Goal: Information Seeking & Learning: Learn about a topic

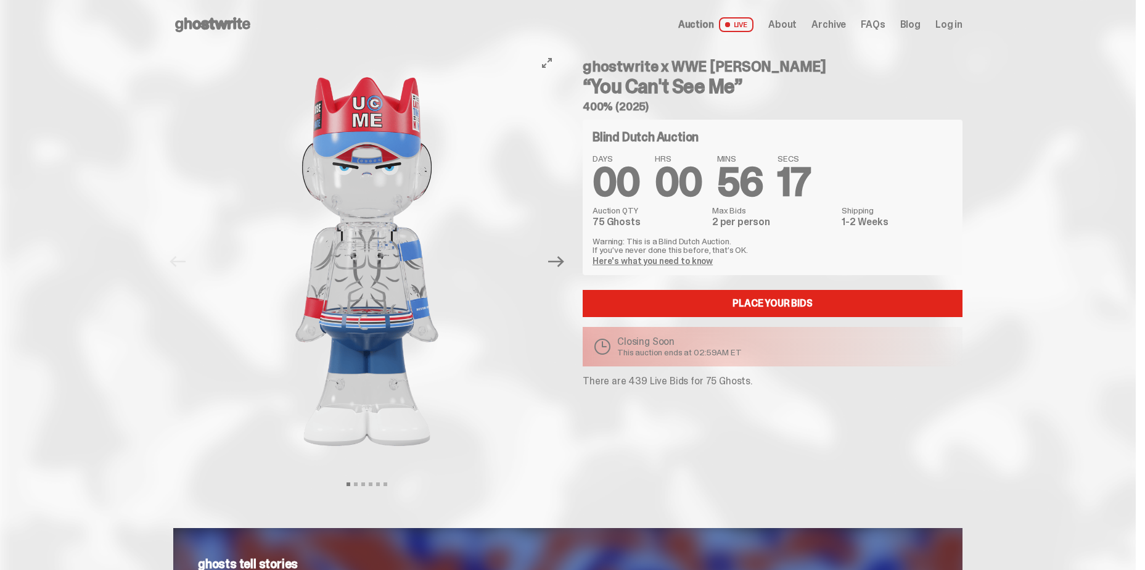
click at [565, 271] on button "Next" at bounding box center [556, 261] width 27 height 27
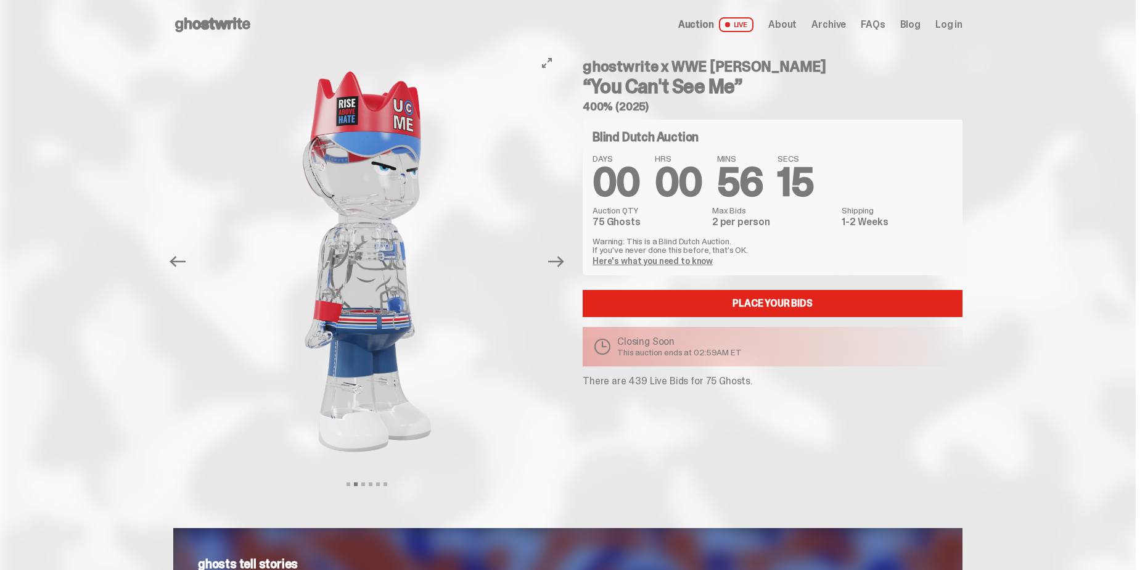
click at [565, 271] on button "Next" at bounding box center [556, 261] width 27 height 27
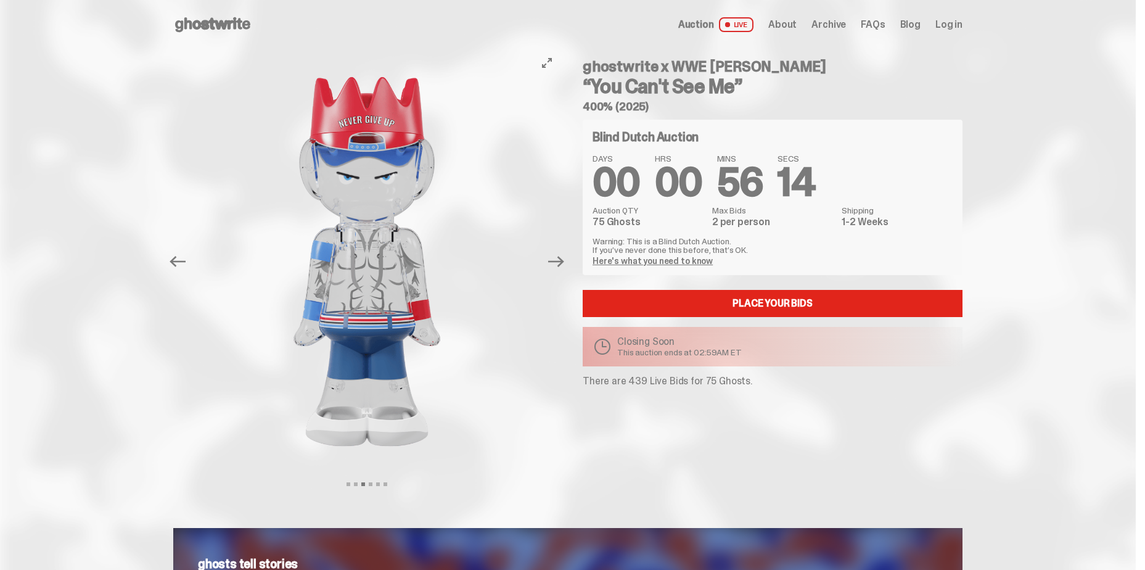
click at [565, 271] on button "Next" at bounding box center [556, 261] width 27 height 27
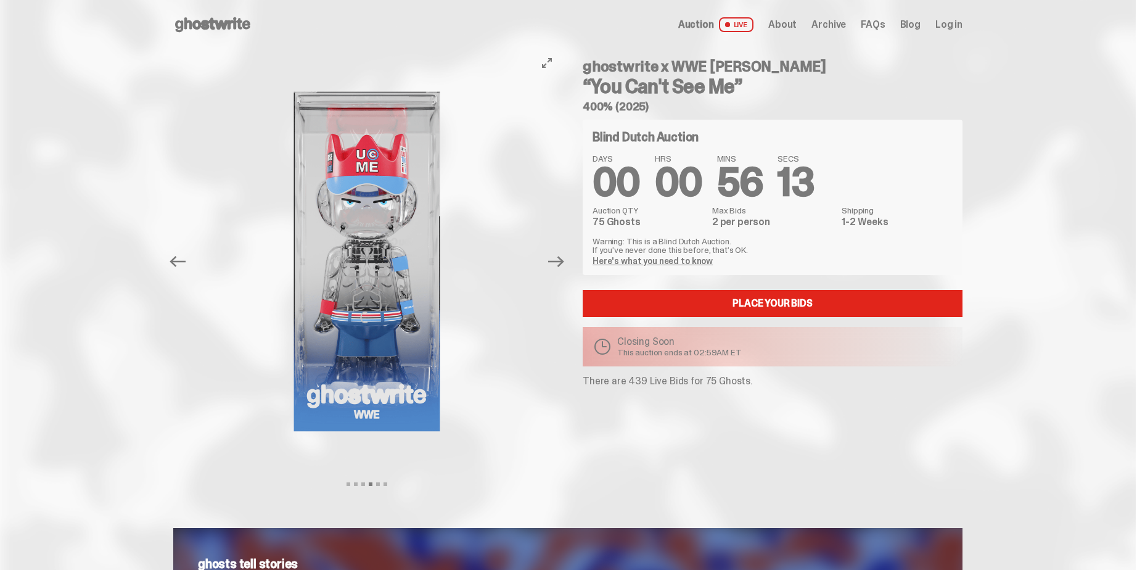
click at [565, 271] on button "Next" at bounding box center [556, 261] width 27 height 27
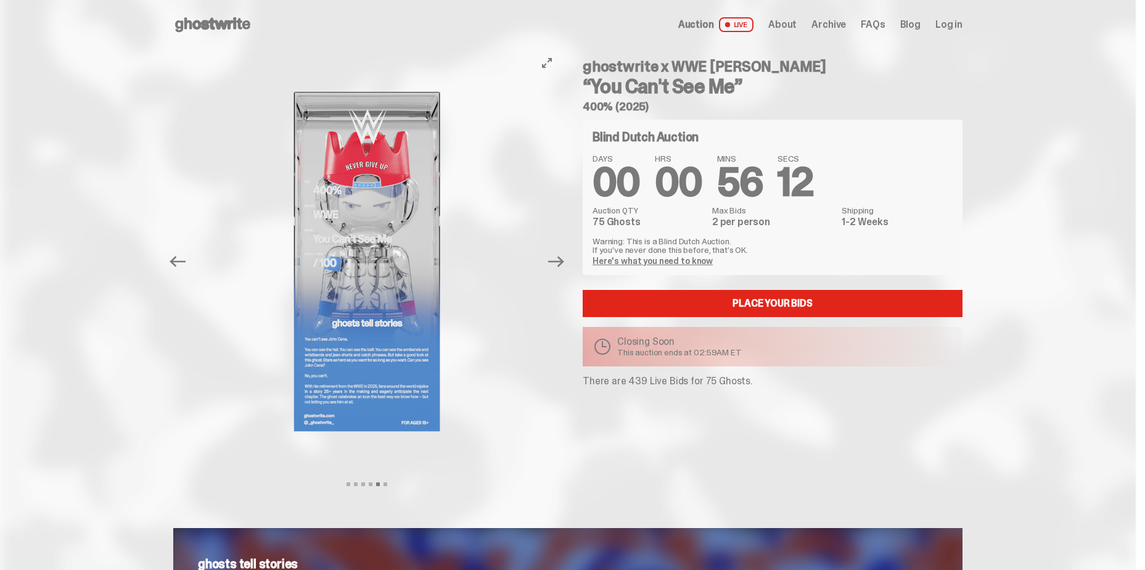
click at [565, 271] on button "Next" at bounding box center [556, 261] width 27 height 27
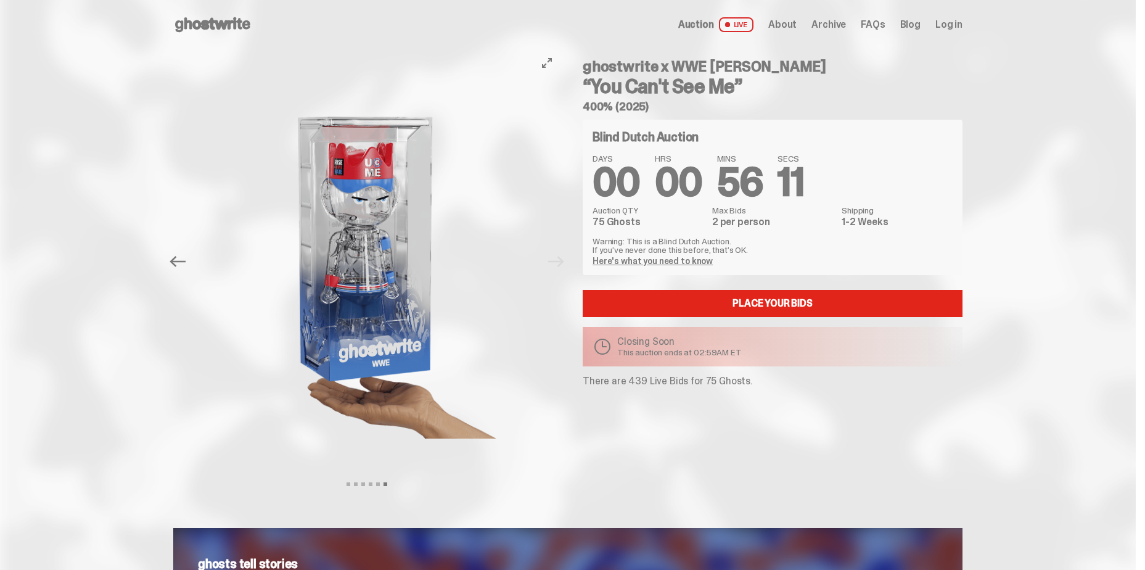
click at [560, 271] on div at bounding box center [366, 261] width 387 height 424
click at [223, 18] on icon at bounding box center [212, 25] width 79 height 20
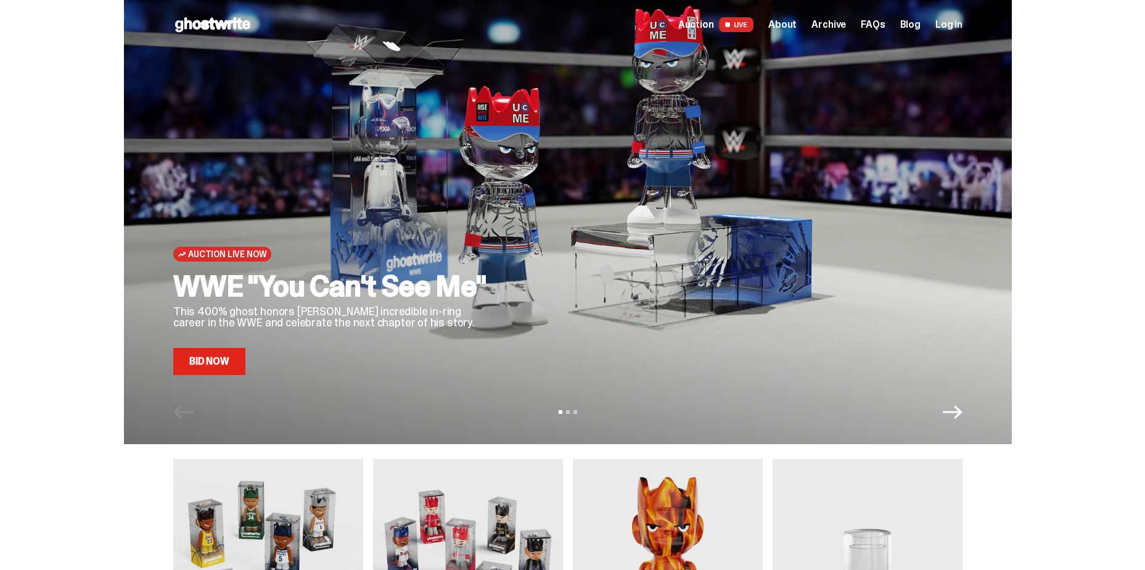
click at [864, 15] on div "Open main menu Home Auction LIVE About Archive FAQs Blog Log in" at bounding box center [567, 24] width 789 height 49
click at [869, 25] on span "FAQs" at bounding box center [873, 25] width 24 height 10
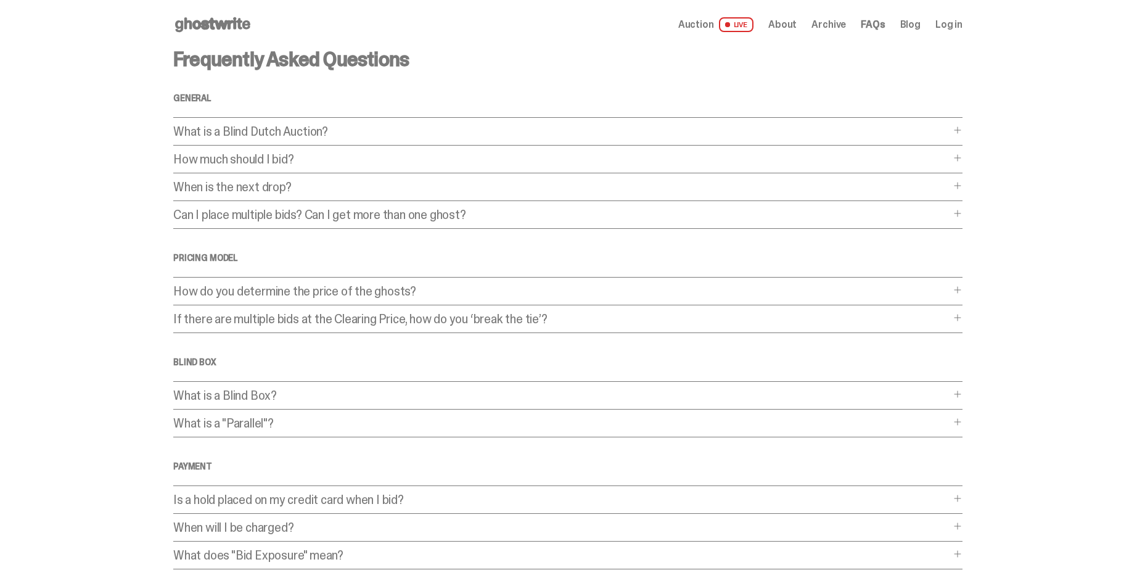
click at [387, 136] on p "What is a Blind Dutch Auction?" at bounding box center [561, 131] width 777 height 12
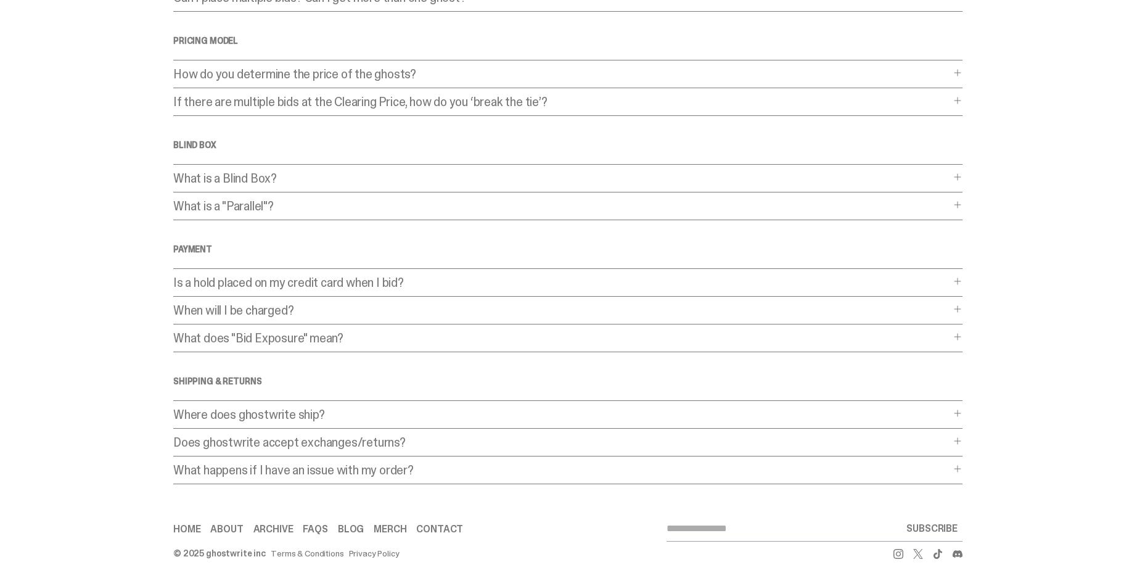
scroll to position [435, 0]
